Goal: Task Accomplishment & Management: Use online tool/utility

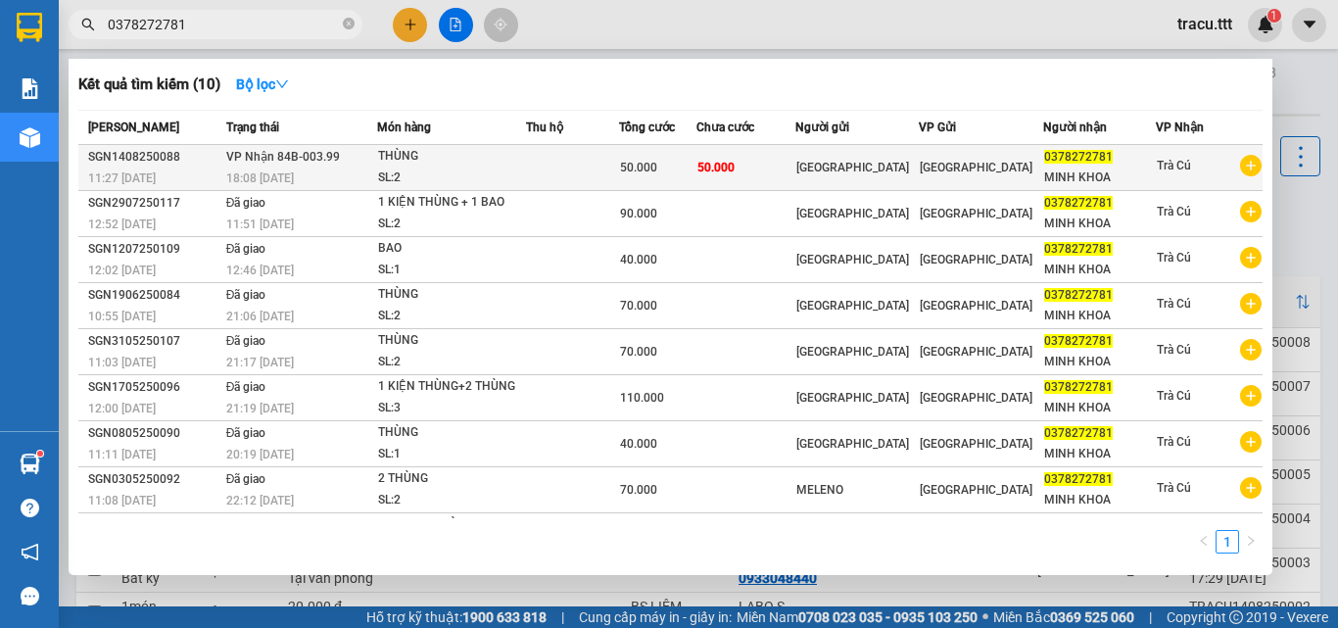
type input "0378272781"
click at [1059, 159] on span "0378272781" at bounding box center [1078, 157] width 69 height 14
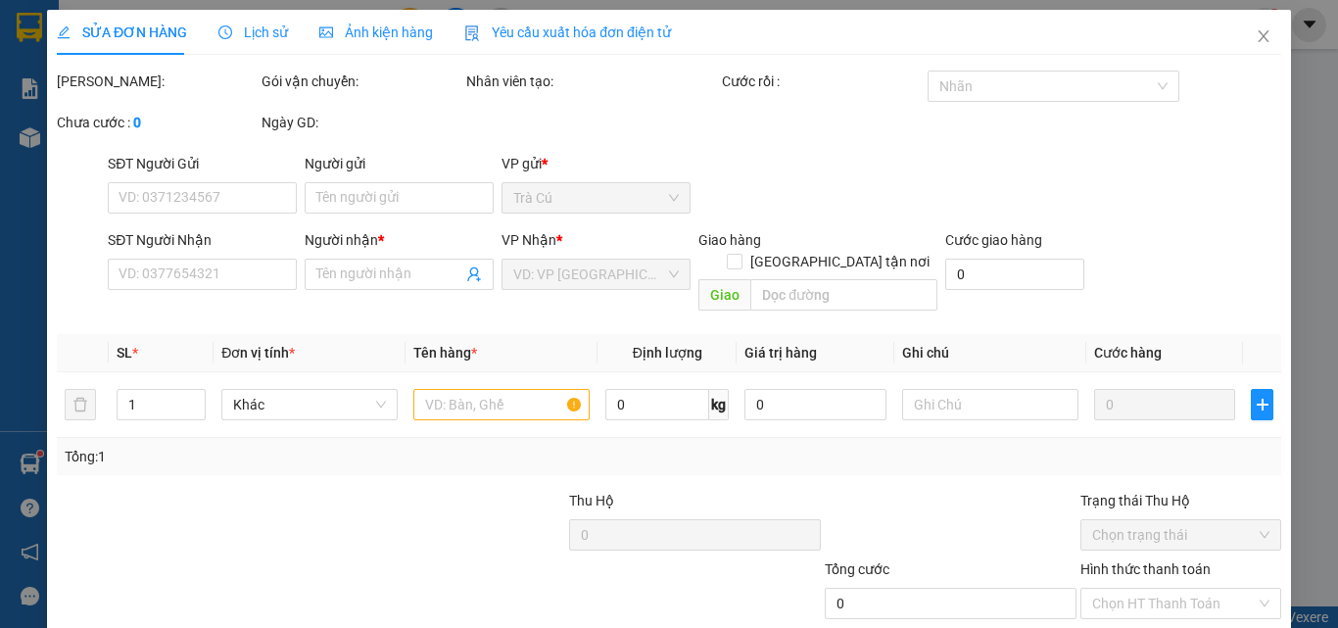
type input "[GEOGRAPHIC_DATA]"
type input "0378272781"
type input "MINH KHOA"
type input "50.000"
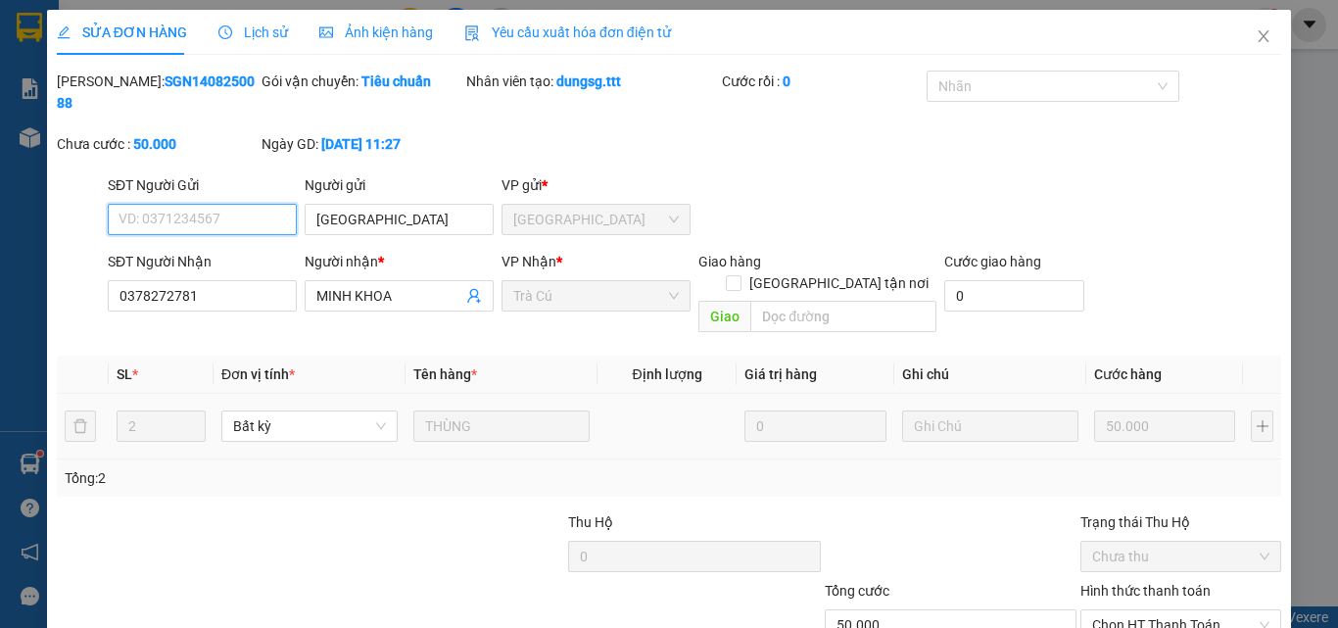
scroll to position [101, 0]
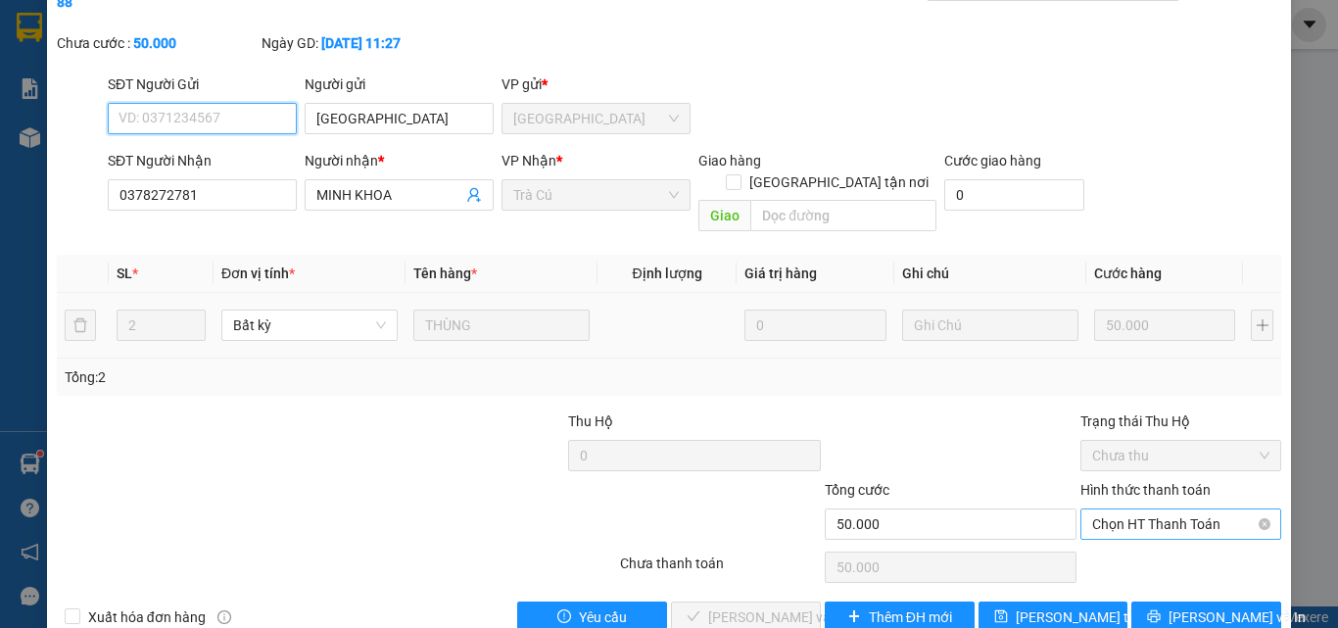
click at [1099, 509] on span "Chọn HT Thanh Toán" at bounding box center [1180, 523] width 177 height 29
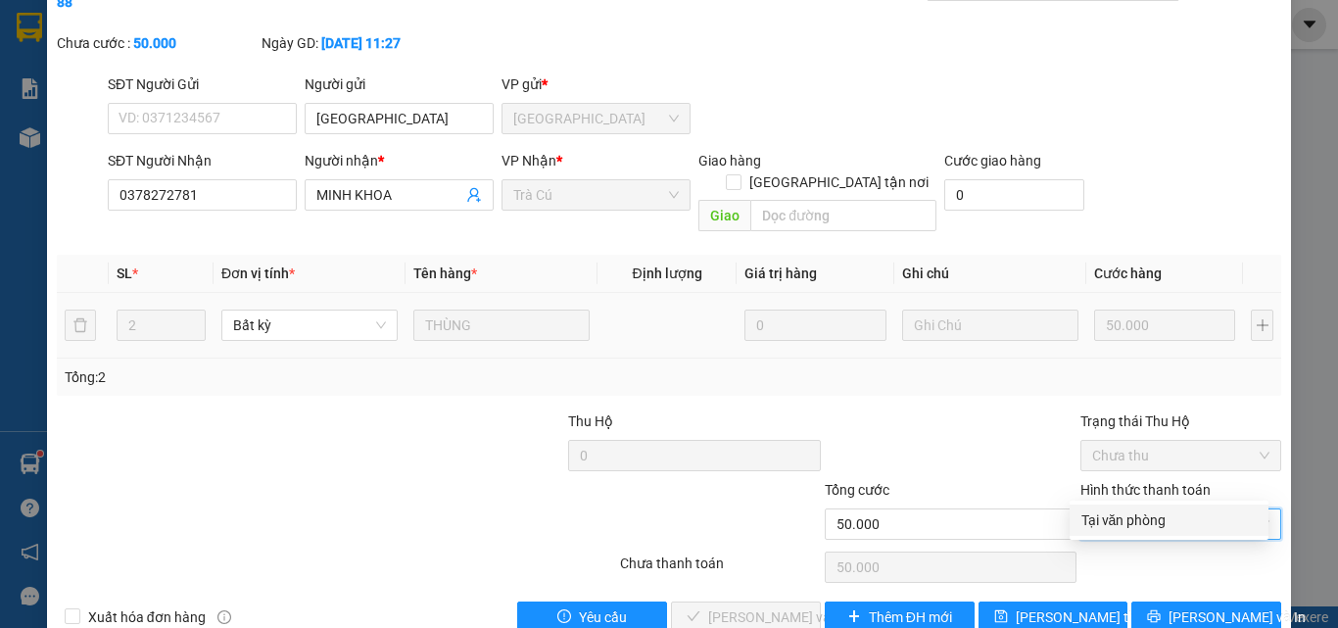
click at [1096, 538] on div "Total Paid Fee 0 Total UnPaid Fee 50.000 Cash Collection Total Fee Mã ĐH: SGN14…" at bounding box center [669, 301] width 1224 height 663
click at [1100, 509] on span "Chọn HT Thanh Toán" at bounding box center [1180, 523] width 177 height 29
click at [1097, 528] on div "Tại văn phòng" at bounding box center [1168, 520] width 175 height 22
type input "0"
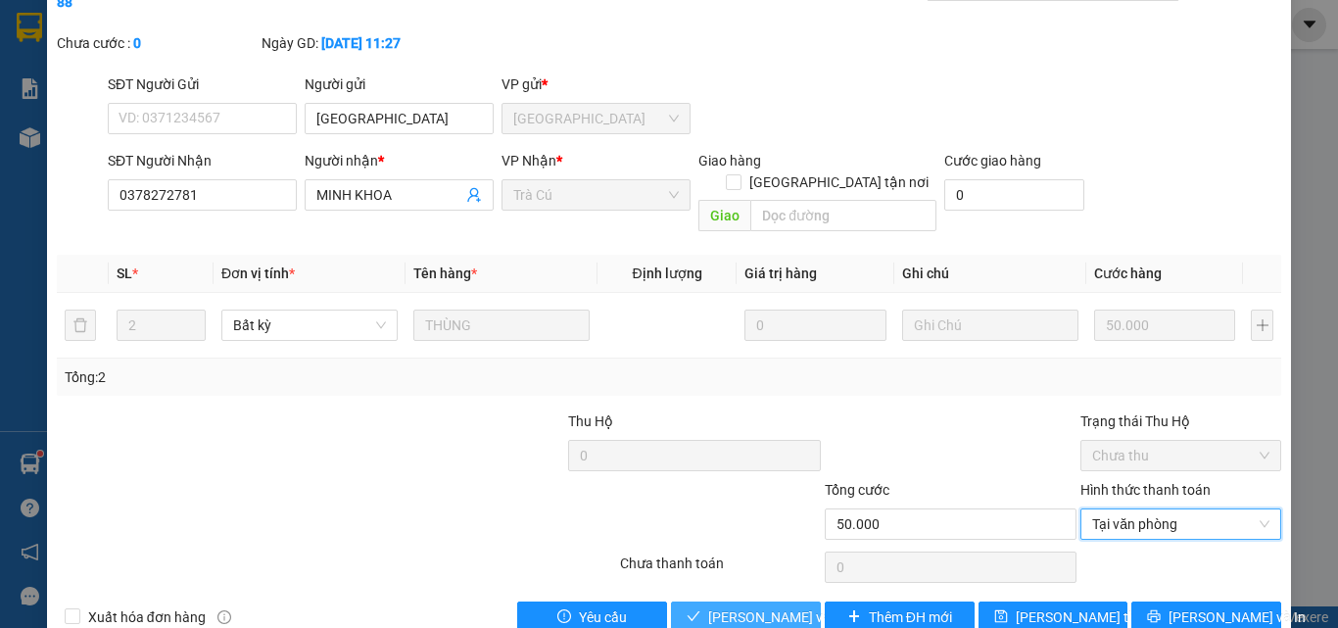
click at [775, 606] on span "[PERSON_NAME] và Giao hàng" at bounding box center [802, 617] width 188 height 22
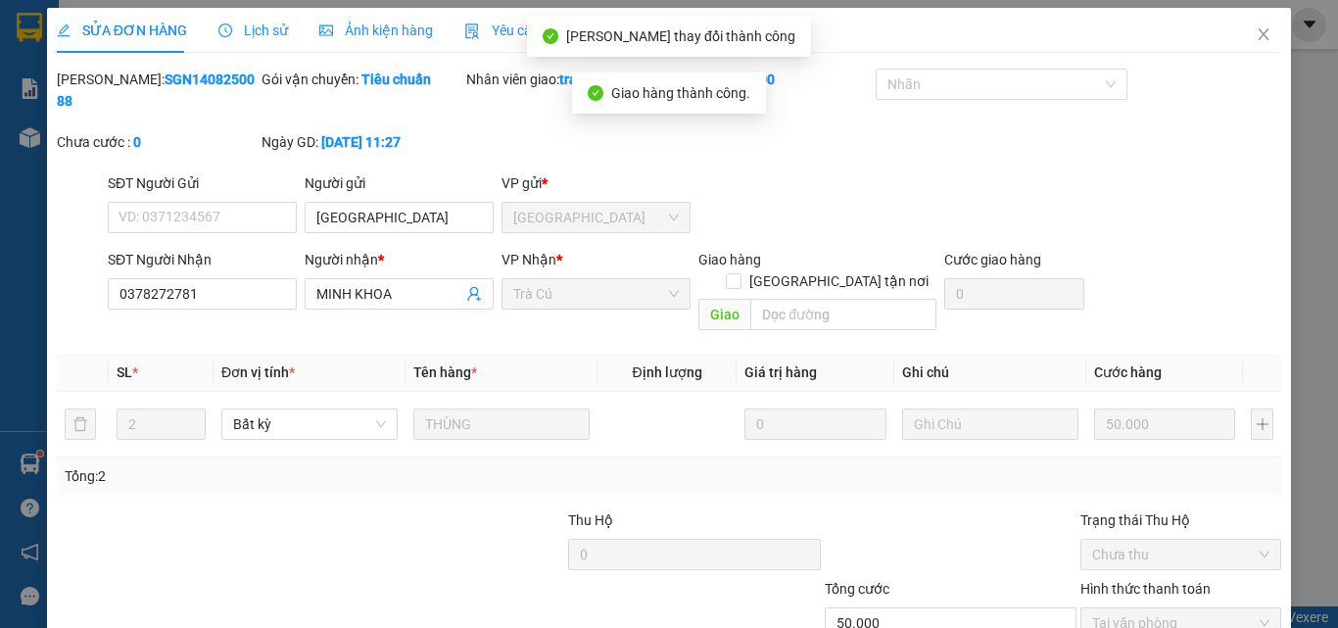
scroll to position [0, 0]
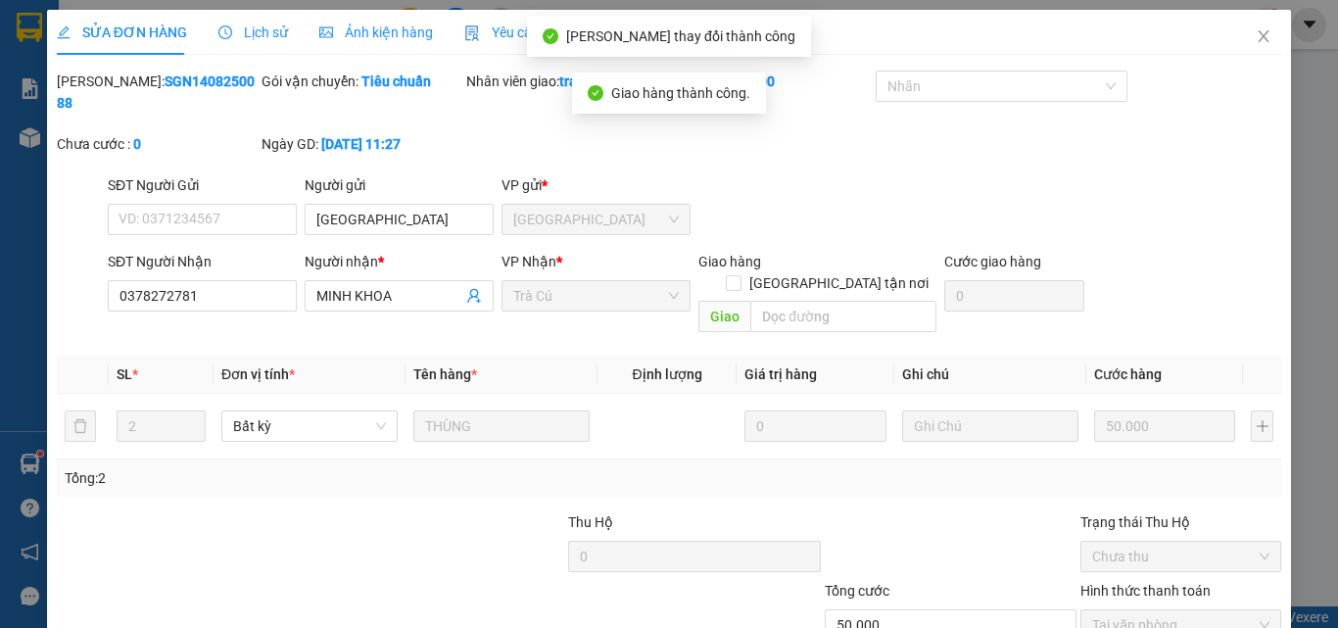
click at [285, 36] on div "SỬA ĐƠN HÀNG Lịch sử Ảnh kiện hàng Yêu cầu xuất hóa đơn điện tử" at bounding box center [364, 32] width 614 height 45
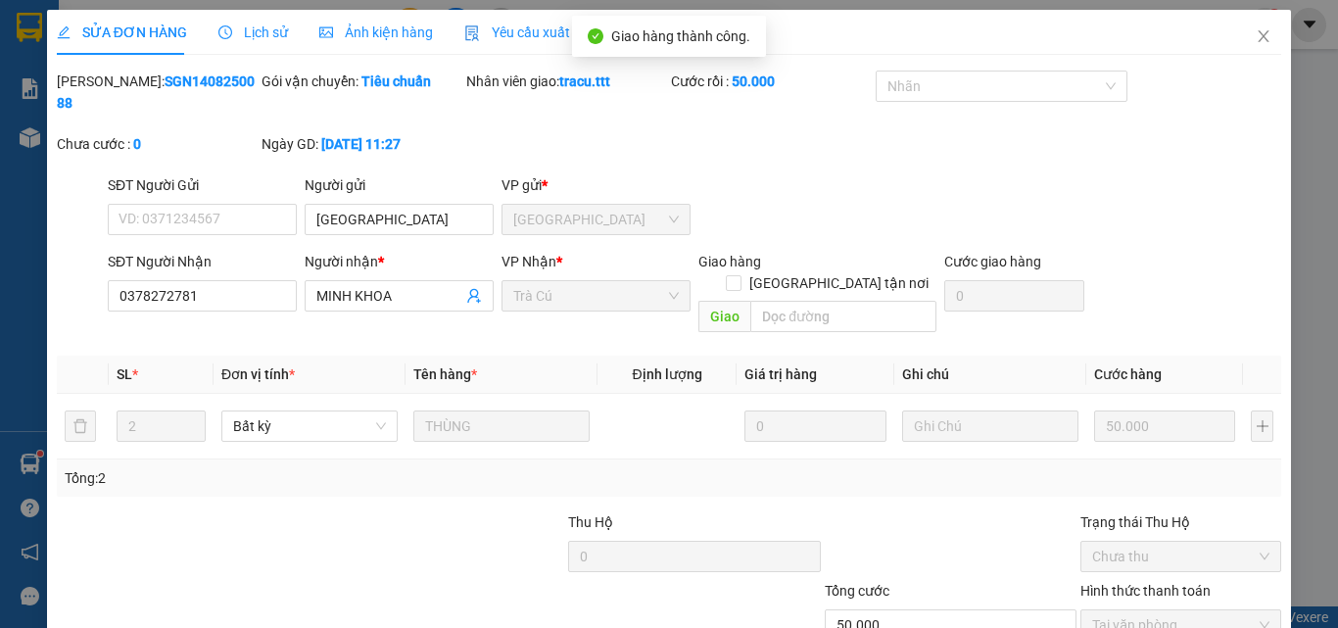
click at [275, 34] on span "Lịch sử" at bounding box center [253, 32] width 70 height 16
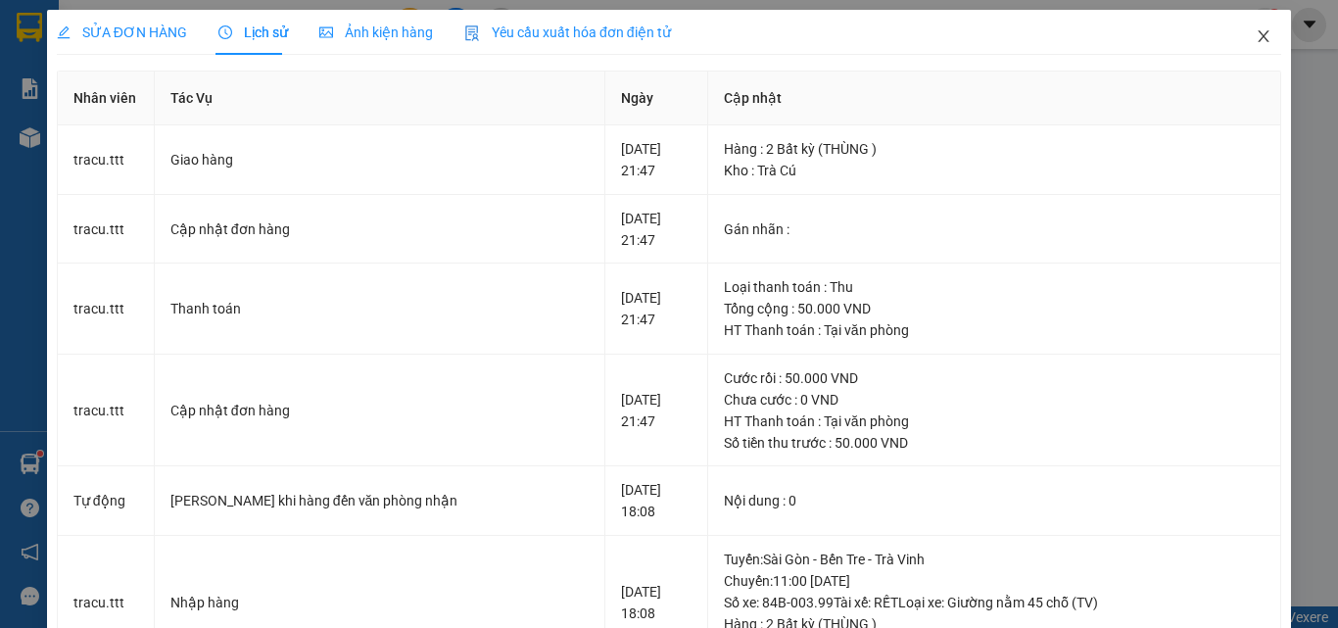
click at [1255, 35] on icon "close" at bounding box center [1263, 36] width 16 height 16
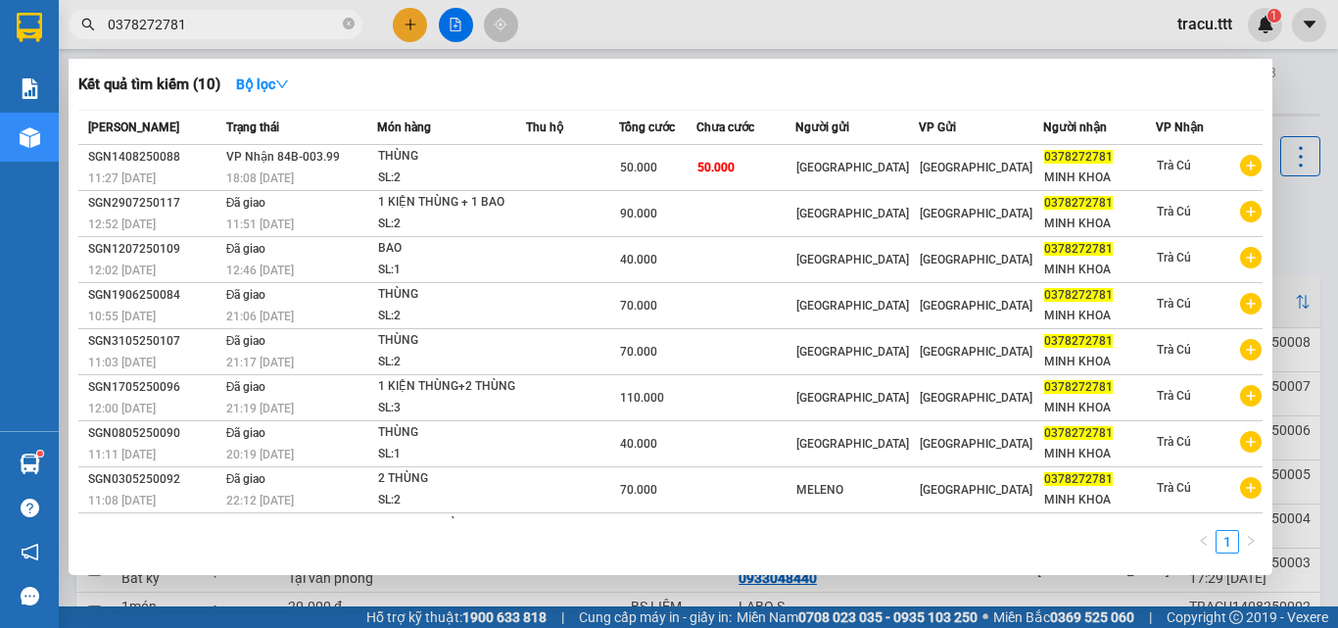
click at [354, 24] on span "0378272781" at bounding box center [216, 24] width 294 height 29
click at [352, 24] on icon "close-circle" at bounding box center [349, 24] width 12 height 12
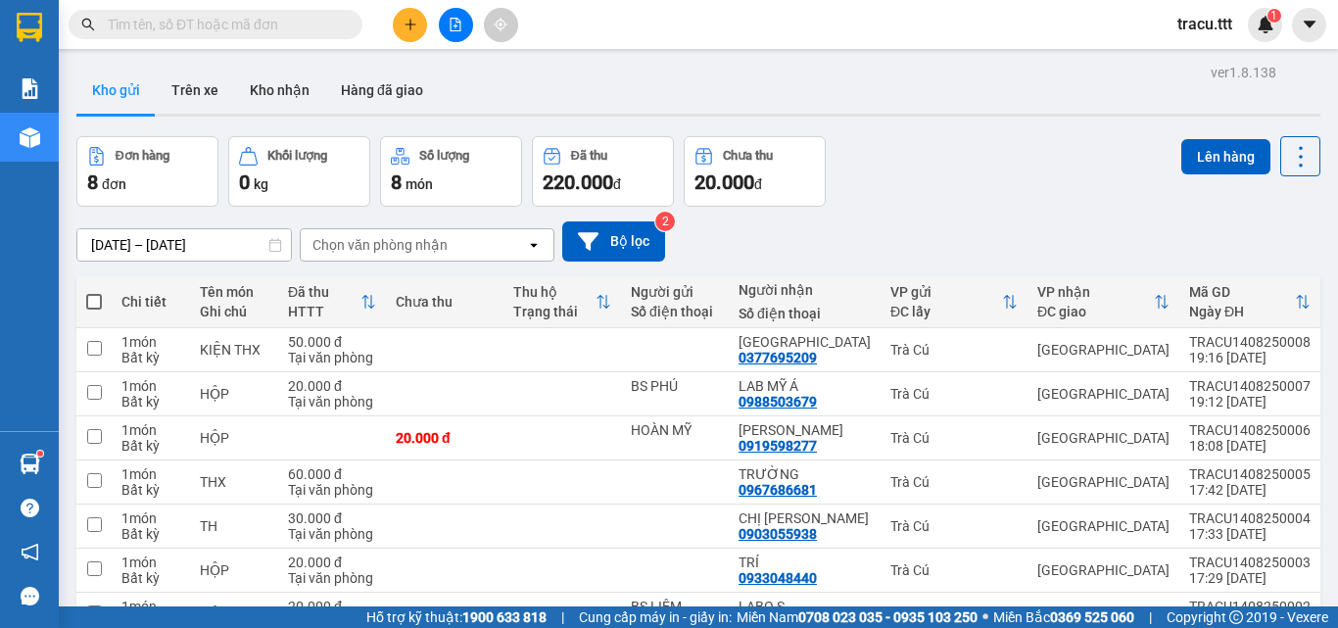
click at [580, 87] on div "Kho gửi Trên xe Kho nhận Hàng đã giao" at bounding box center [698, 93] width 1244 height 52
click at [293, 89] on button "Kho nhận" at bounding box center [279, 90] width 91 height 47
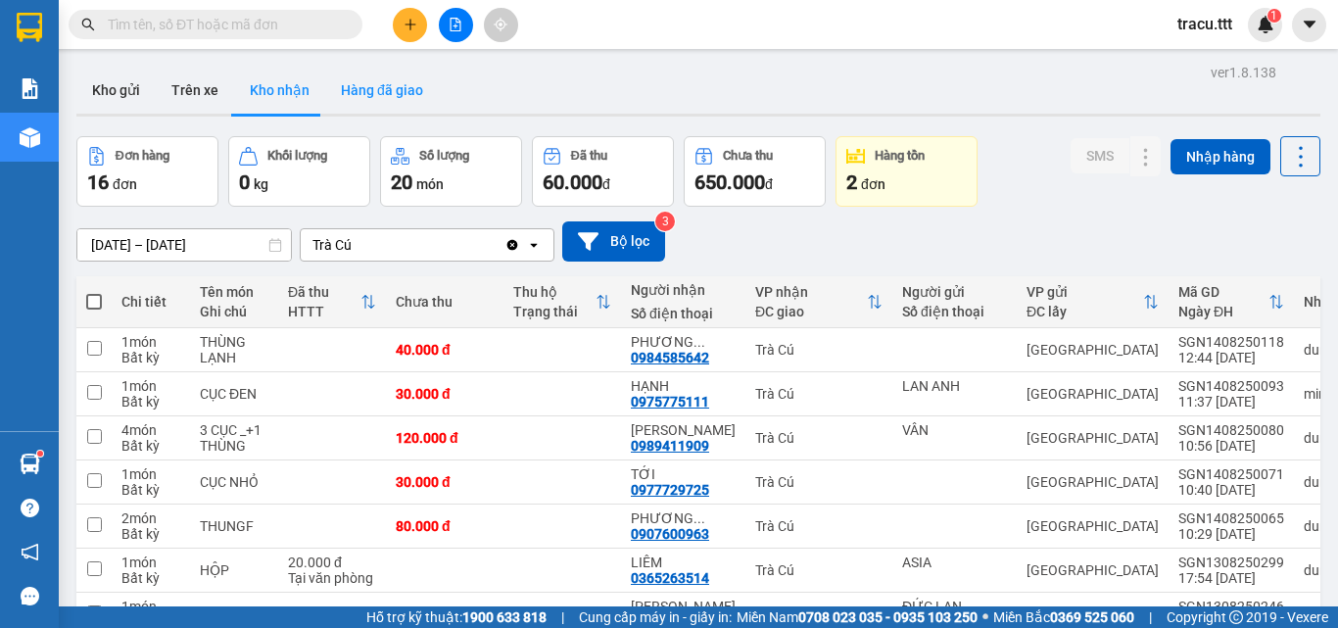
click at [362, 101] on button "Hàng đã giao" at bounding box center [382, 90] width 114 height 47
